Goal: Information Seeking & Learning: Understand process/instructions

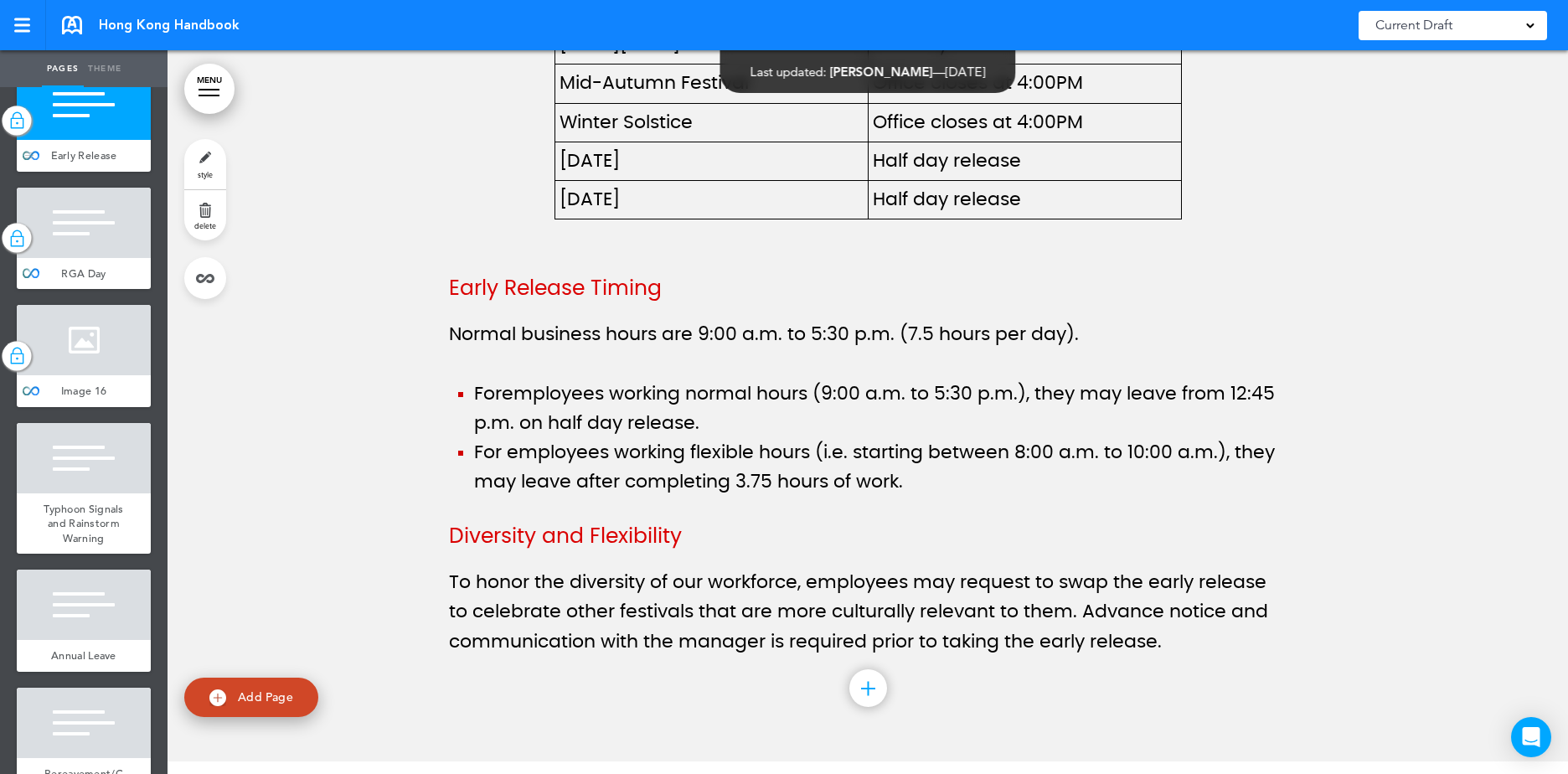
scroll to position [11725, 0]
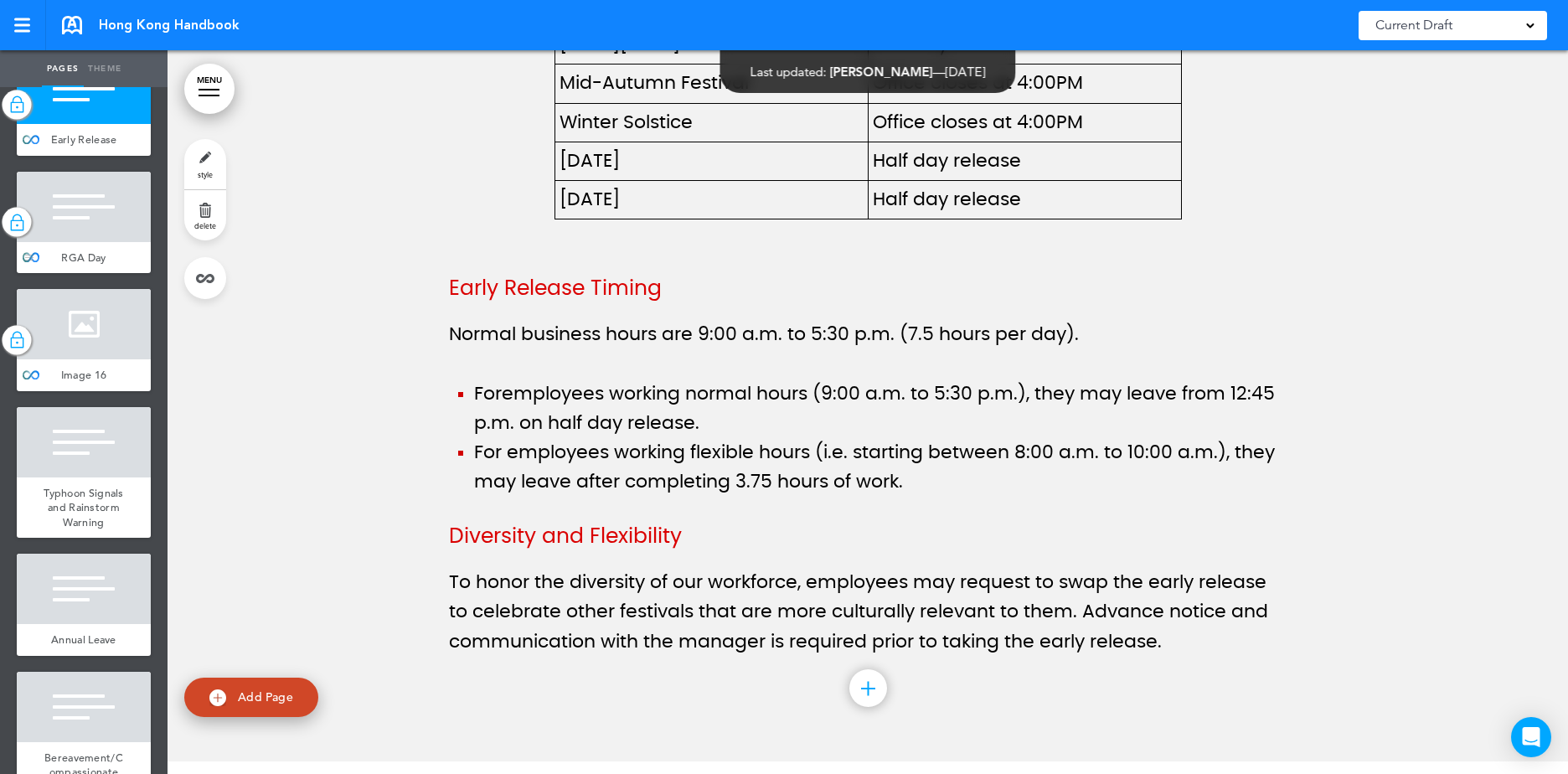
click at [96, 242] on div at bounding box center [84, 207] width 134 height 70
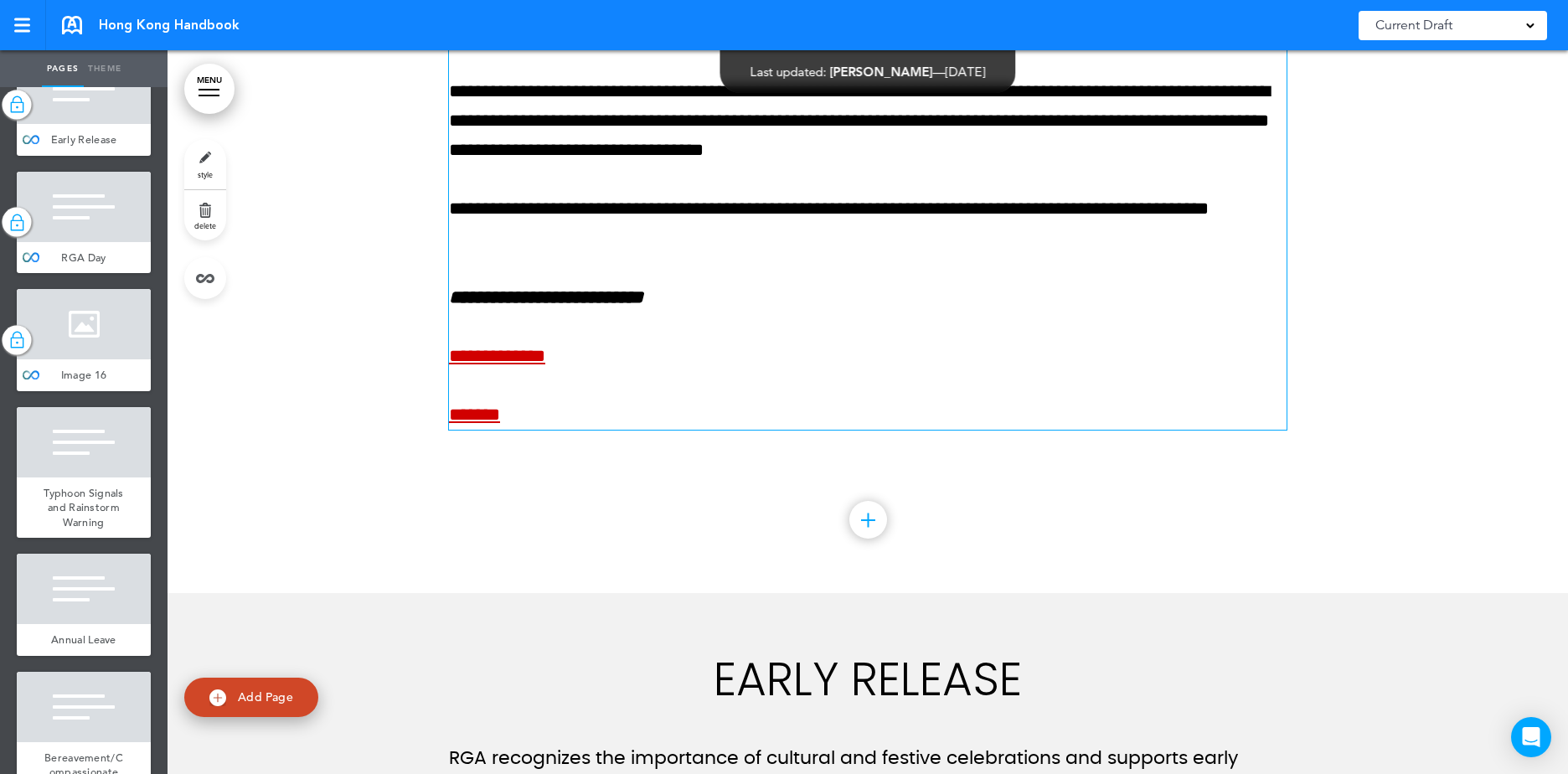
scroll to position [77710, 0]
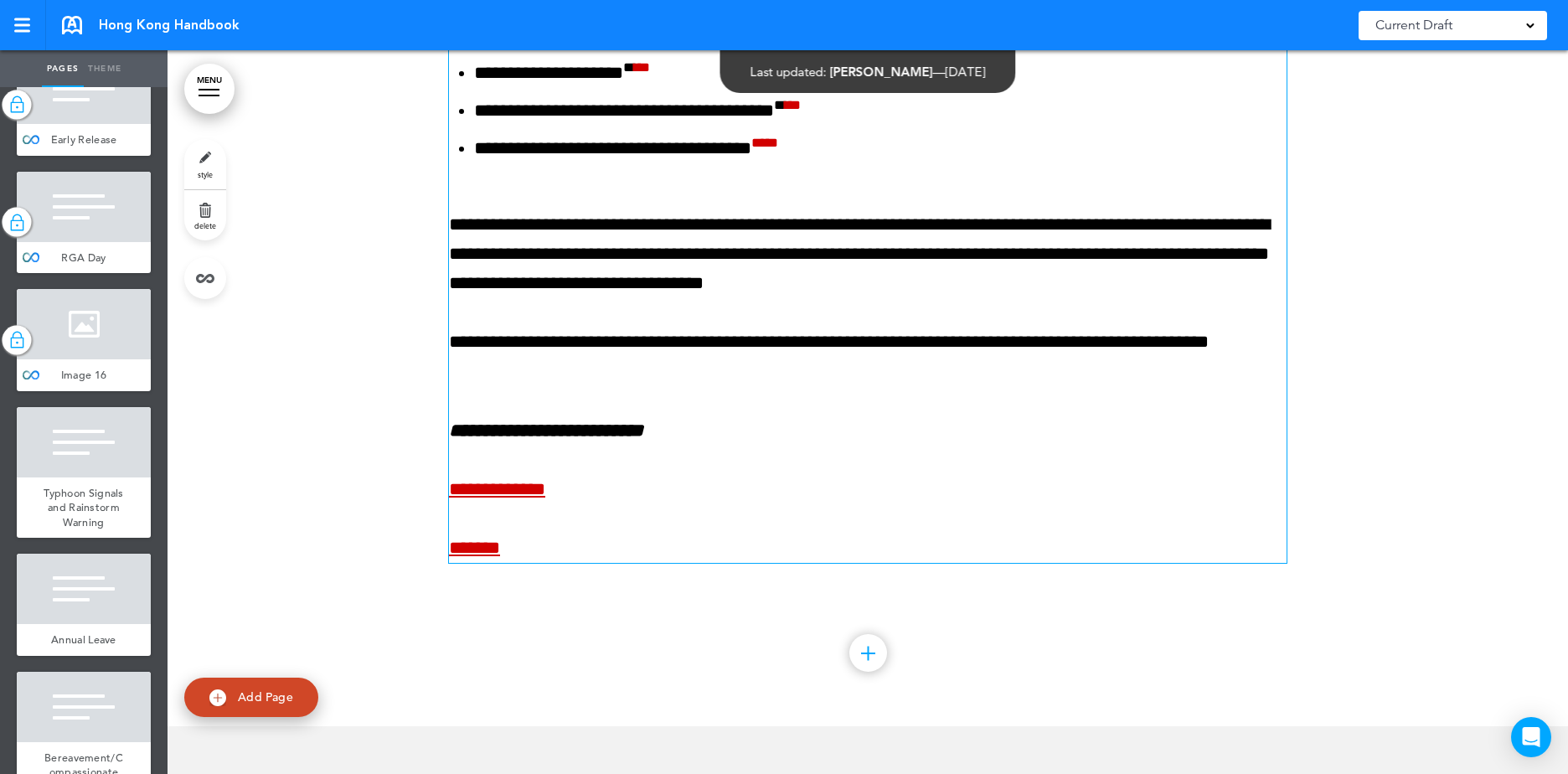
click at [1120, 299] on p "**********" at bounding box center [867, 255] width 838 height 89
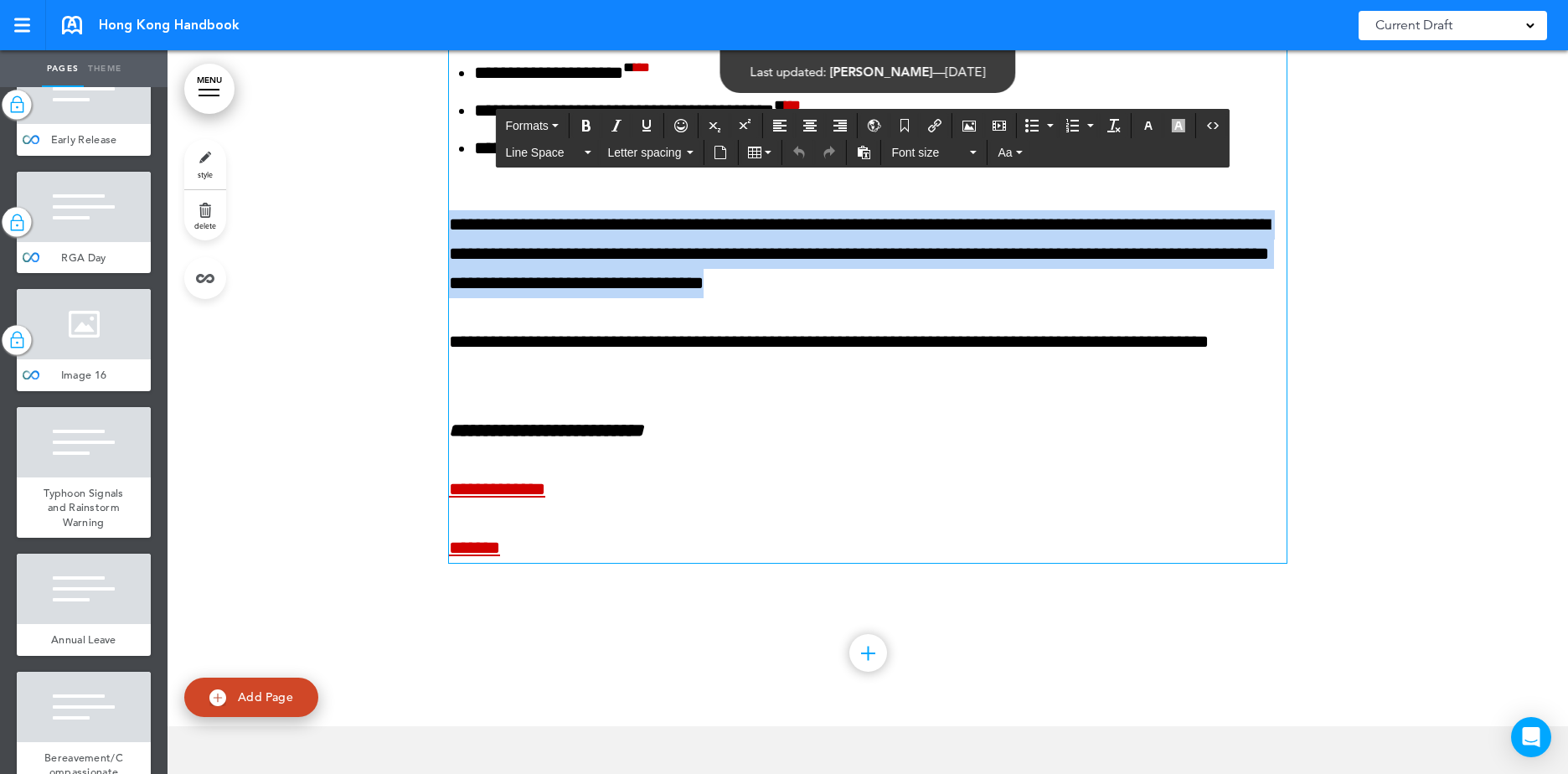
drag, startPoint x: 1151, startPoint y: 510, endPoint x: 434, endPoint y: 455, distance: 719.1
copy p "**********"
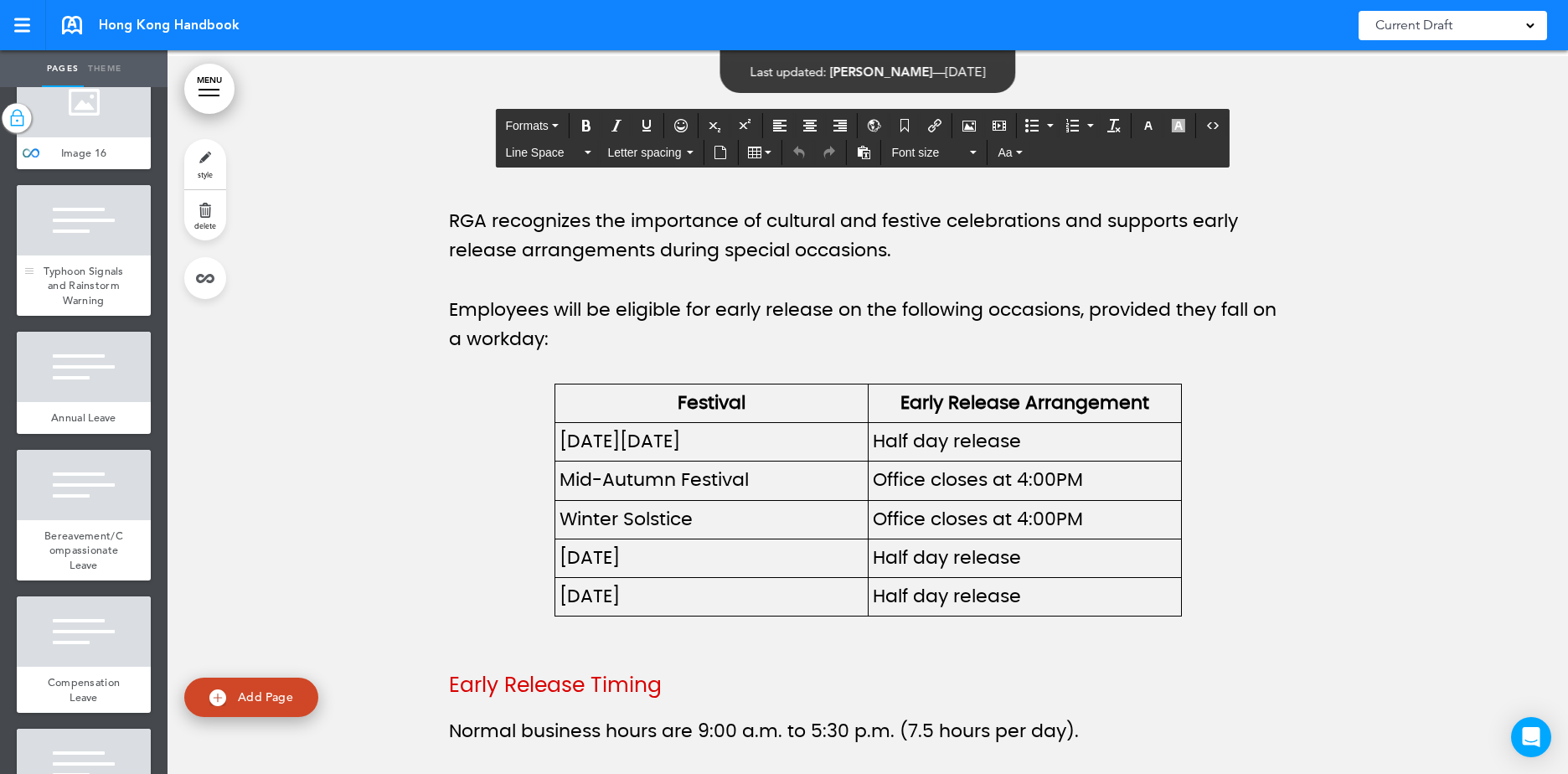
scroll to position [11976, 0]
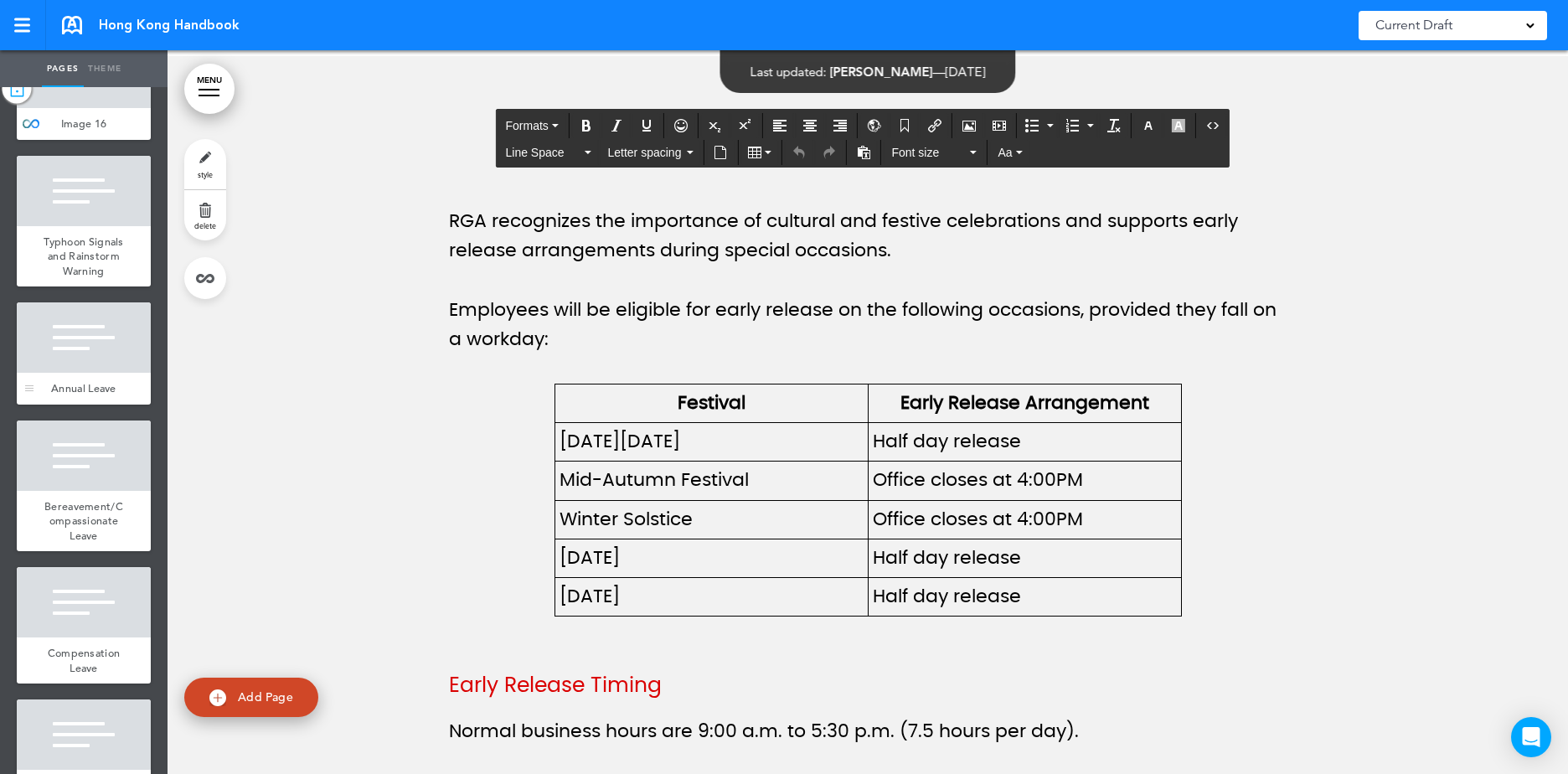
click at [83, 404] on div "Annual Leave" at bounding box center [84, 388] width 134 height 32
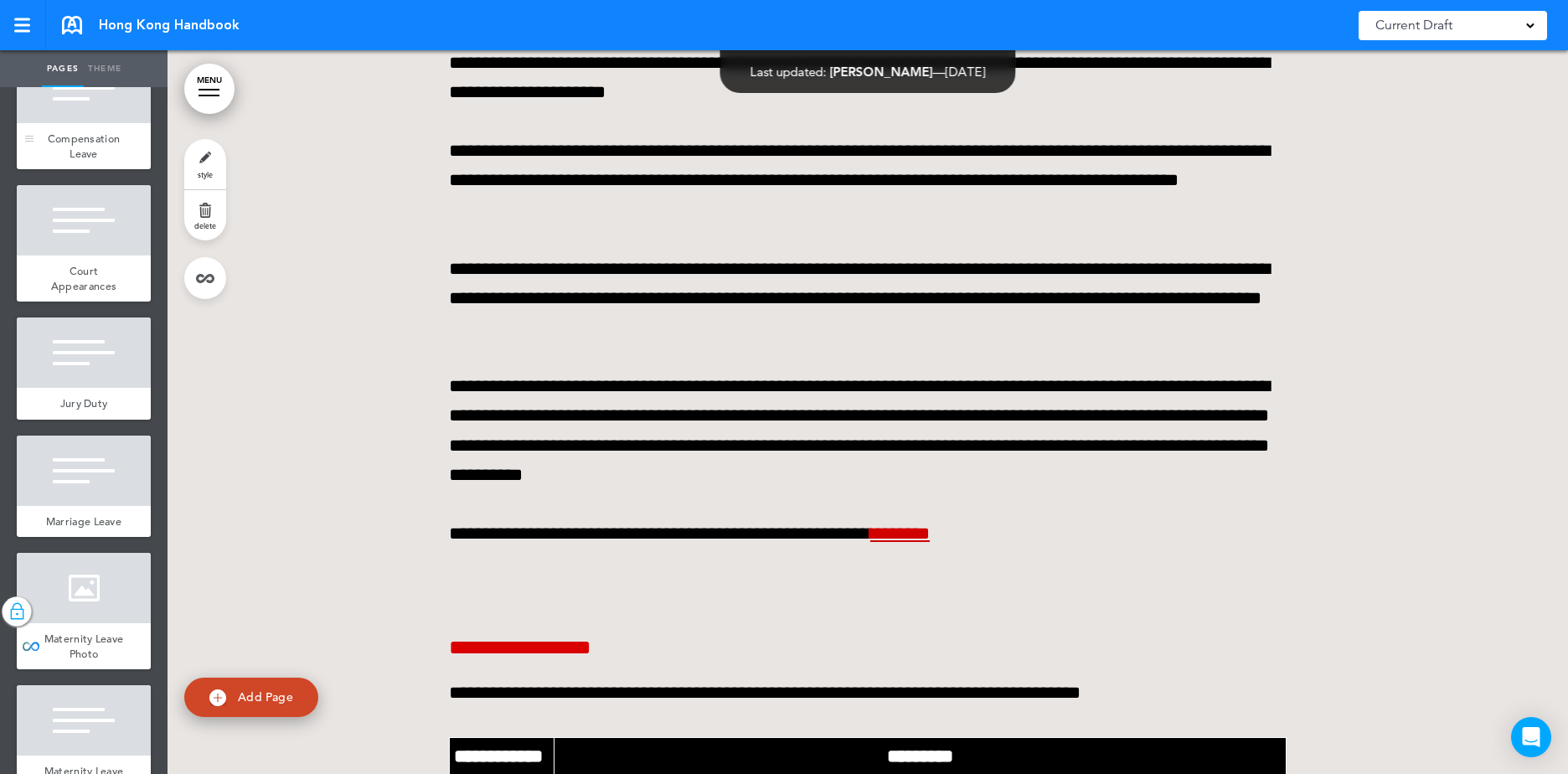
scroll to position [12814, 0]
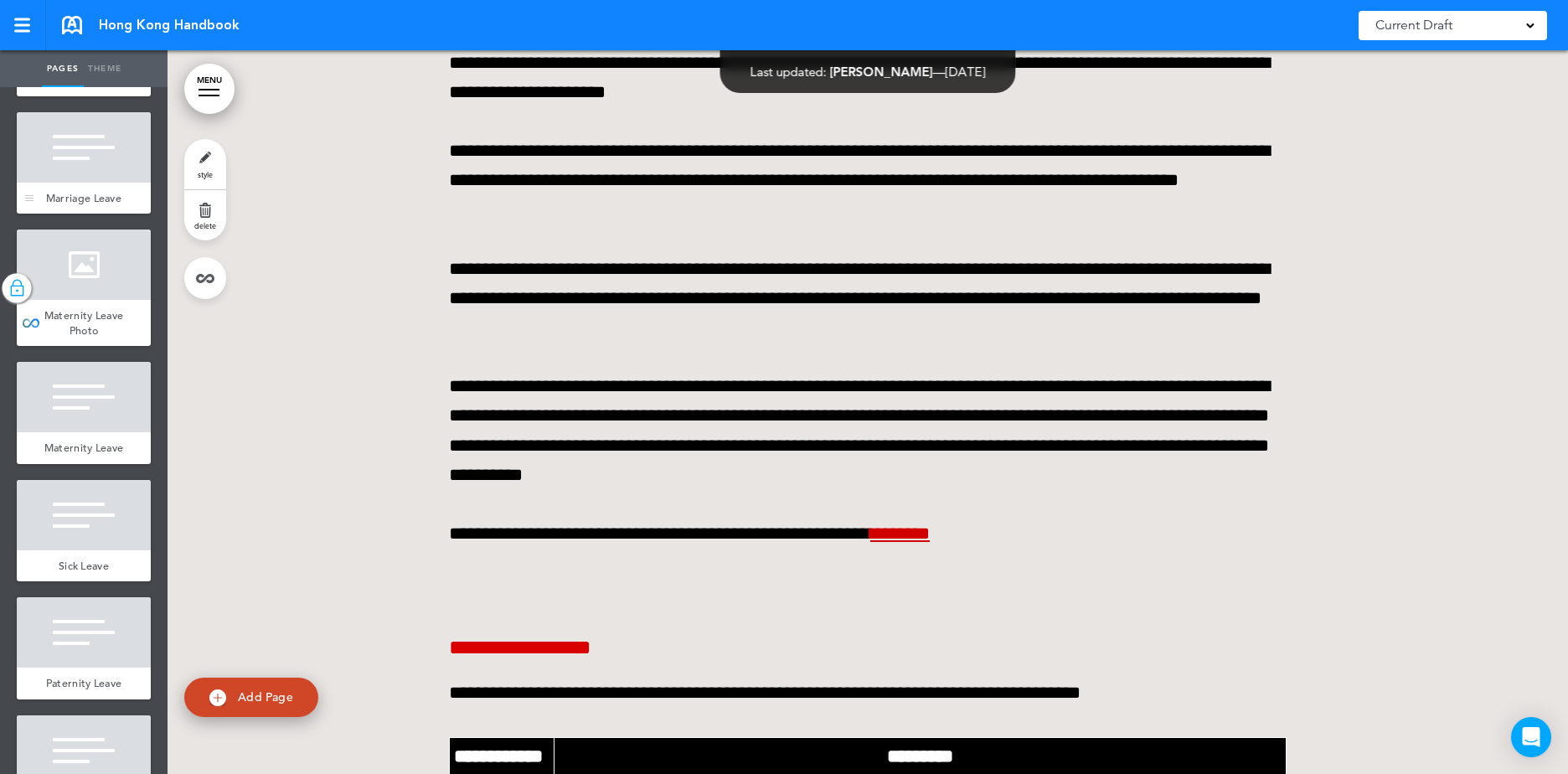
click at [78, 183] on div at bounding box center [84, 148] width 134 height 70
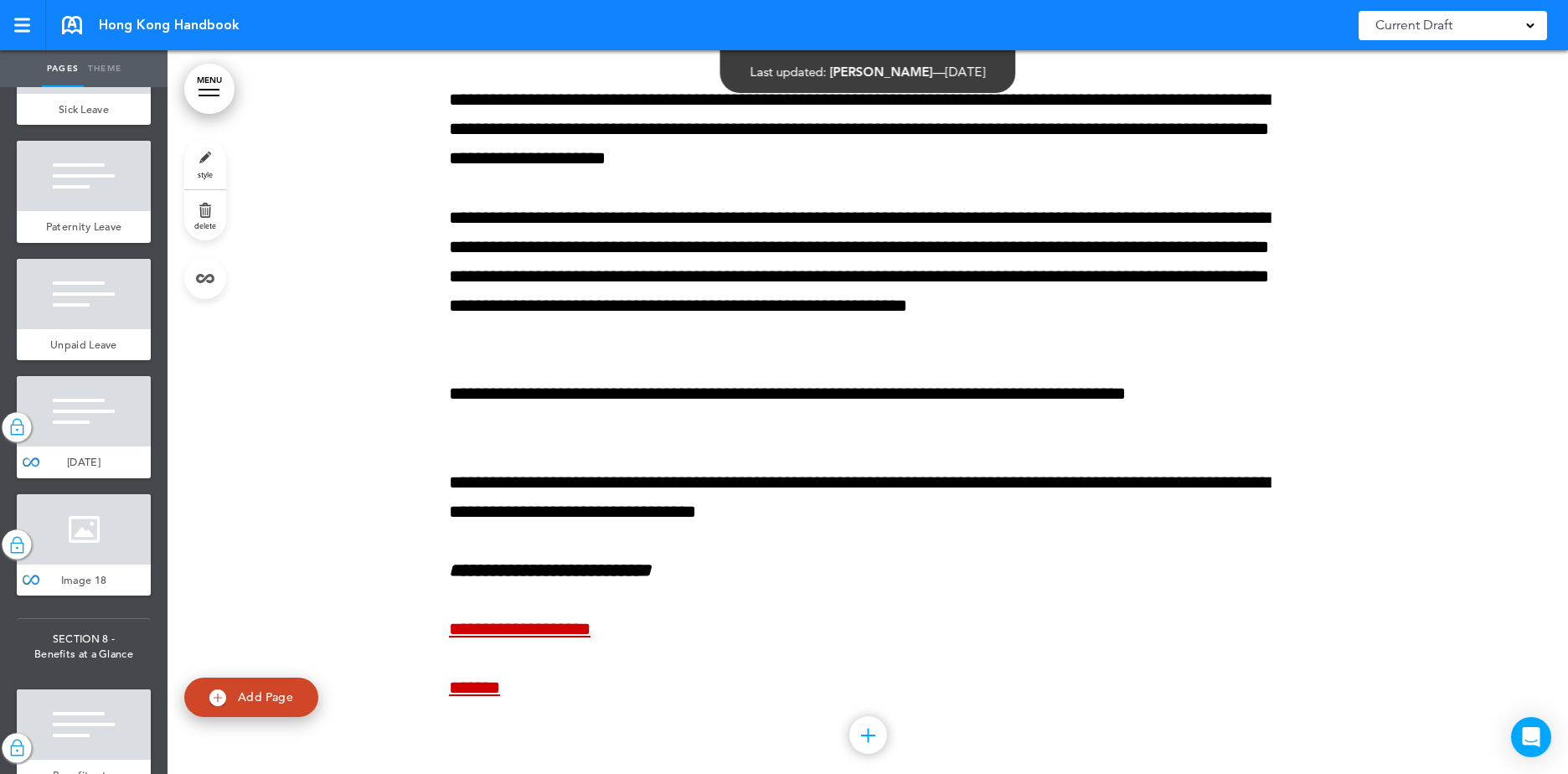
scroll to position [13316, 0]
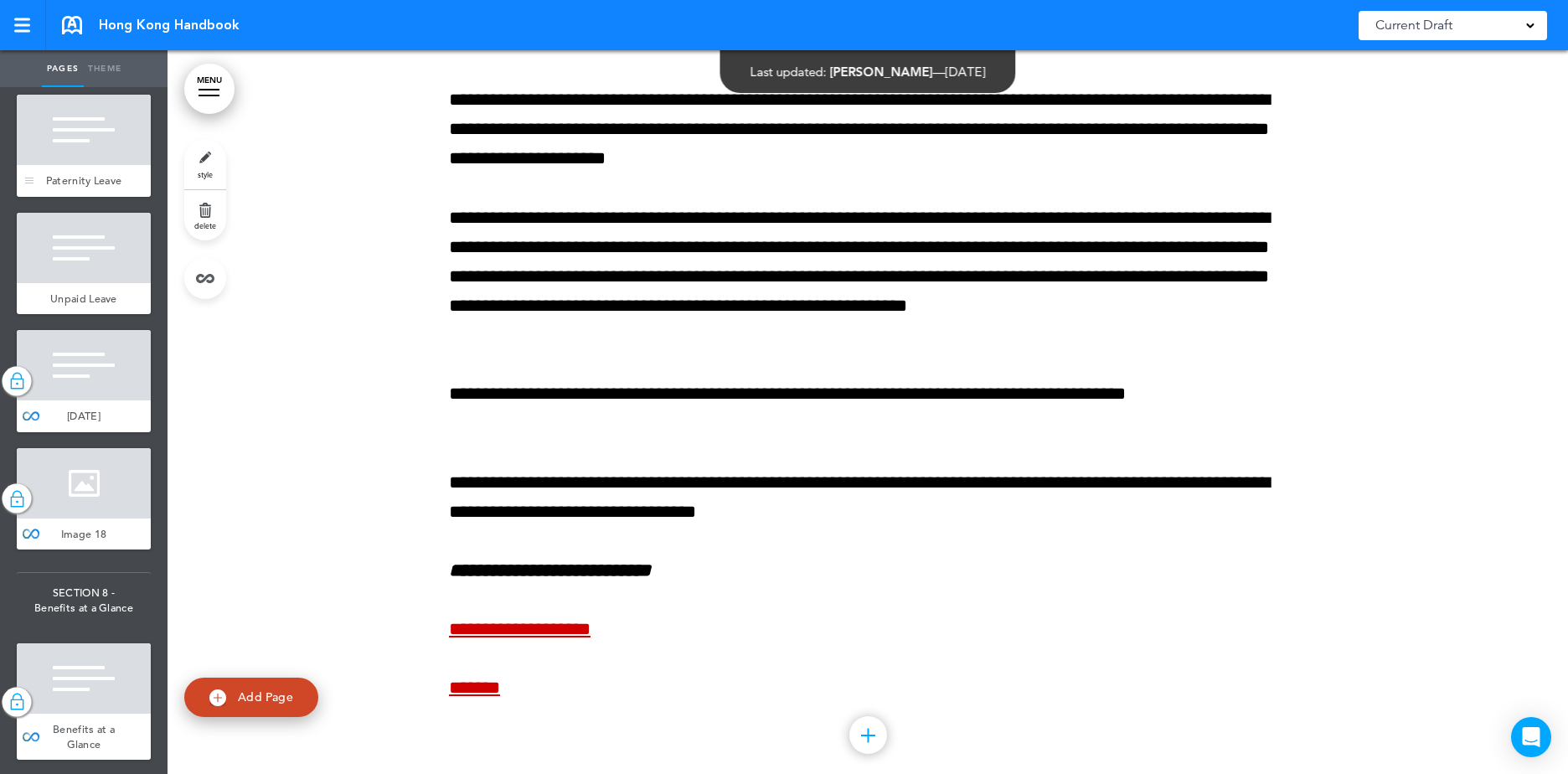
click at [122, 197] on div "Paternity Leave" at bounding box center [84, 181] width 134 height 32
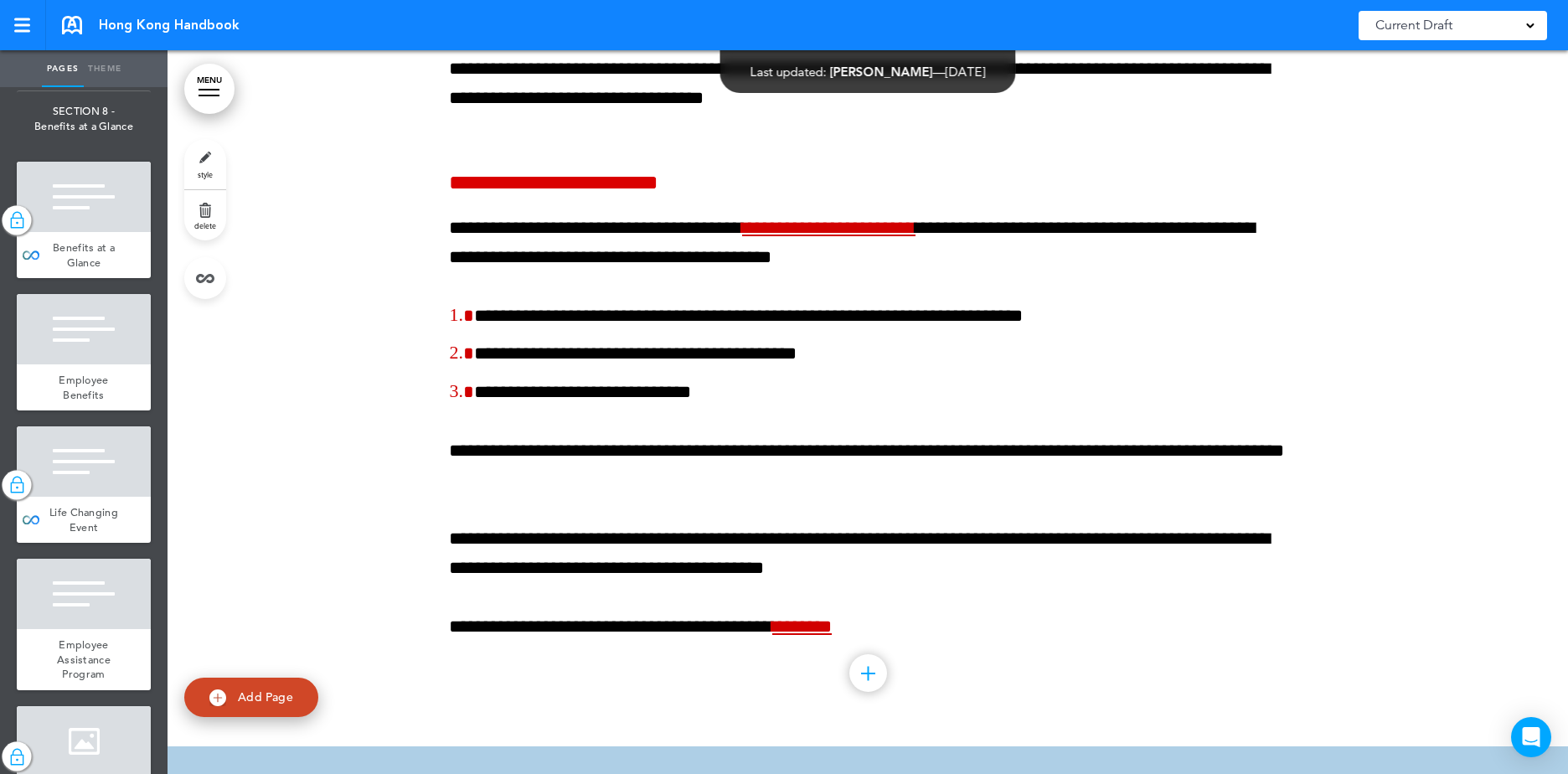
scroll to position [14070, 0]
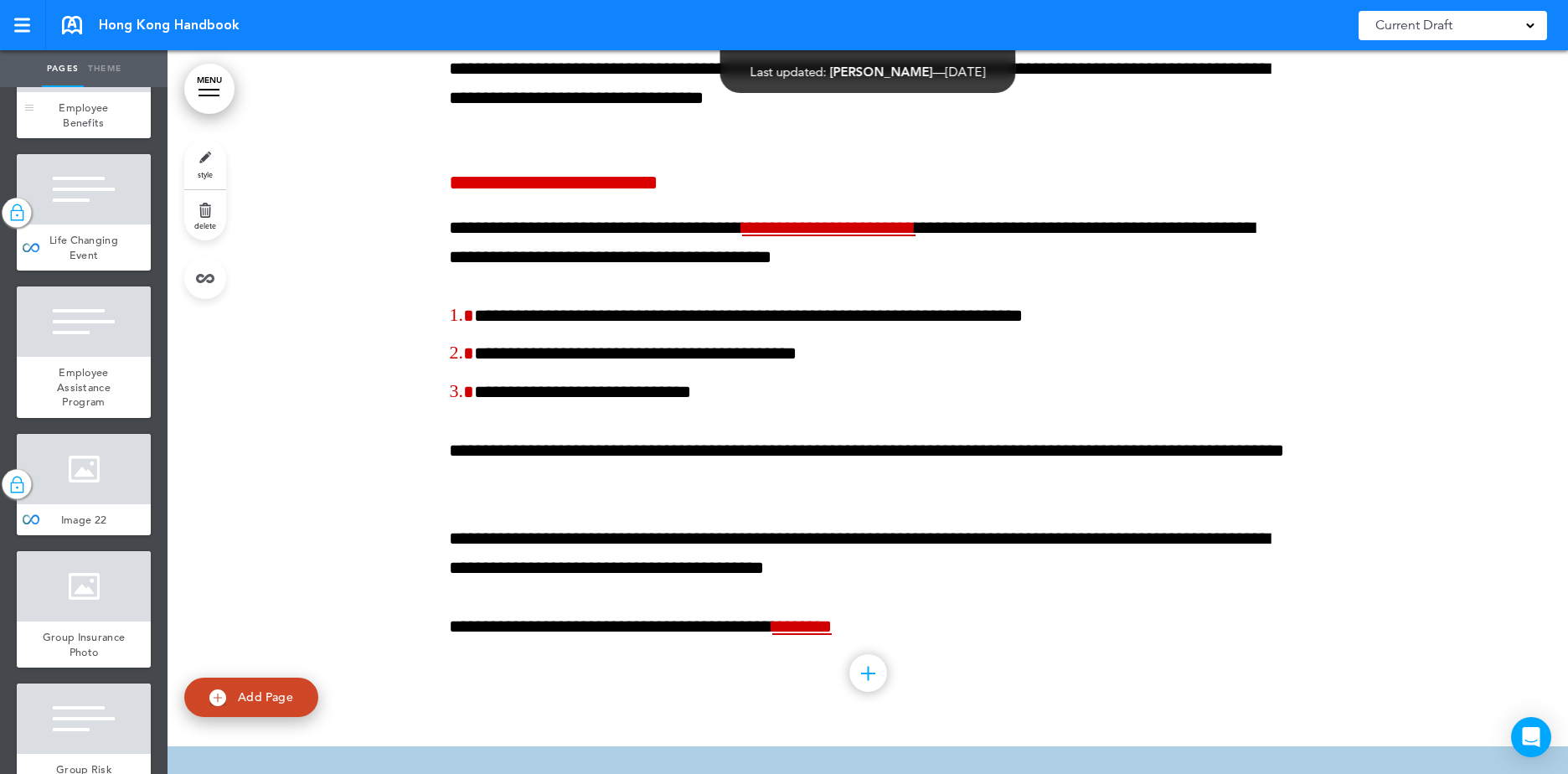
click at [123, 138] on div "Employee Benefits" at bounding box center [84, 115] width 134 height 46
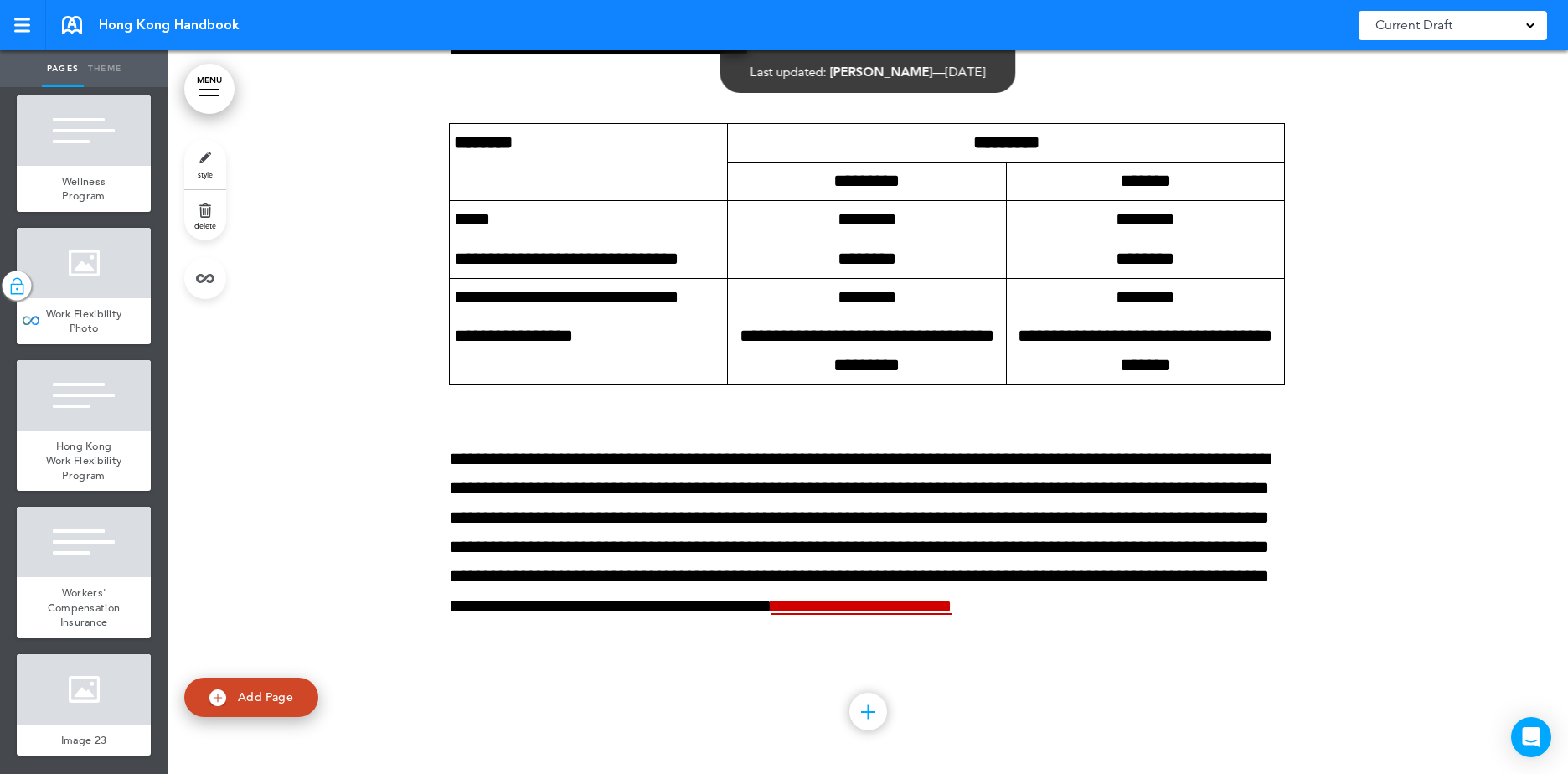
scroll to position [15893, 0]
click at [116, 588] on div "Workers' Compensation Insurance" at bounding box center [84, 607] width 134 height 61
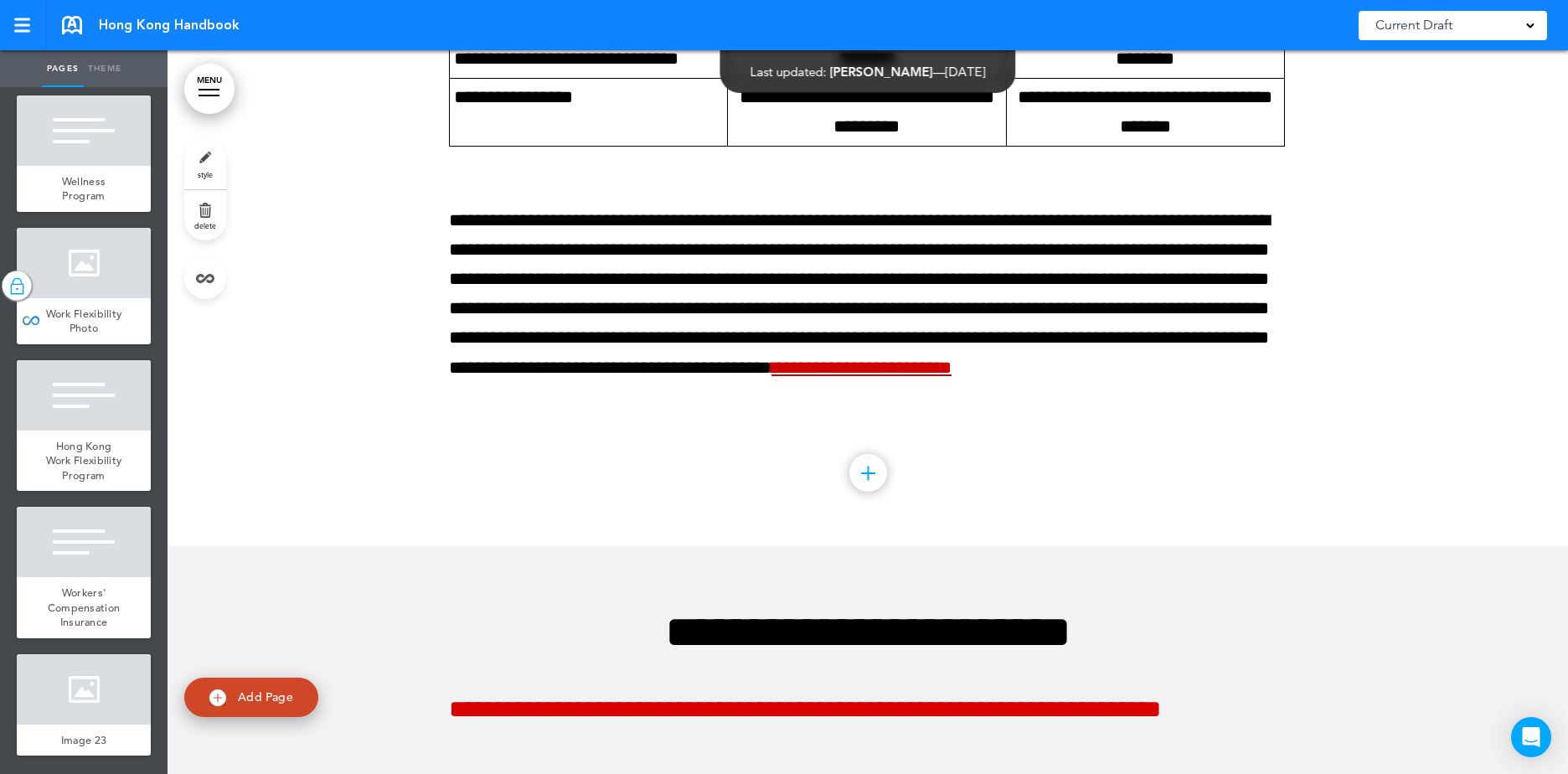
scroll to position [100889, 0]
